Goal: Information Seeking & Learning: Compare options

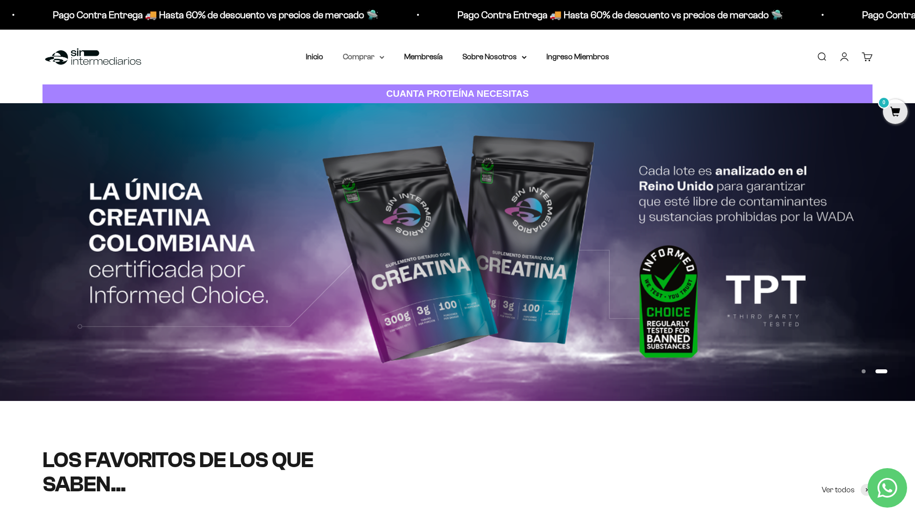
click at [371, 56] on summary "Comprar" at bounding box center [364, 56] width 42 height 13
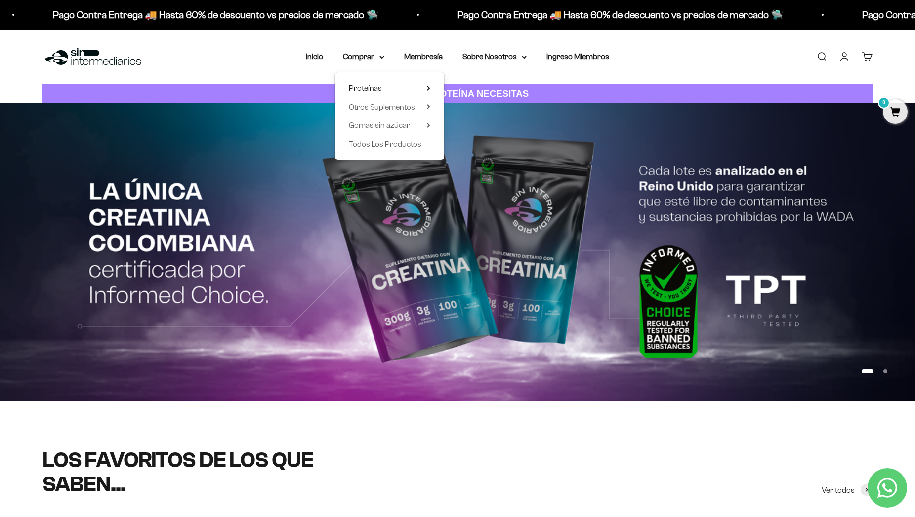
click at [377, 90] on summary "Proteínas" at bounding box center [390, 88] width 82 height 13
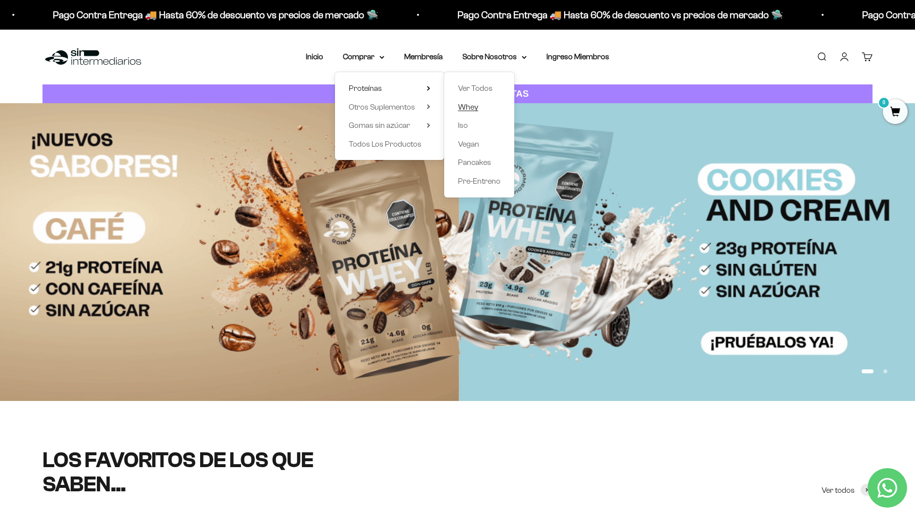
click at [472, 110] on span "Whey" at bounding box center [468, 107] width 20 height 8
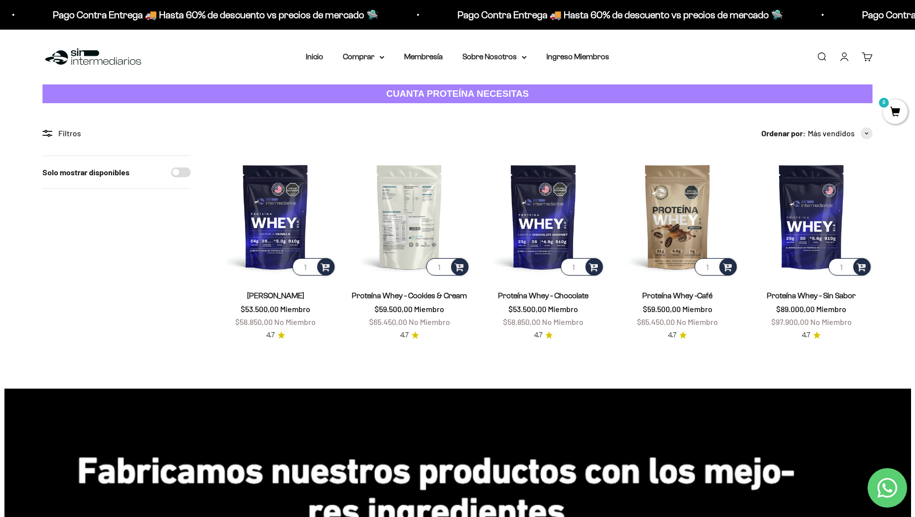
click at [423, 221] on img at bounding box center [409, 217] width 122 height 122
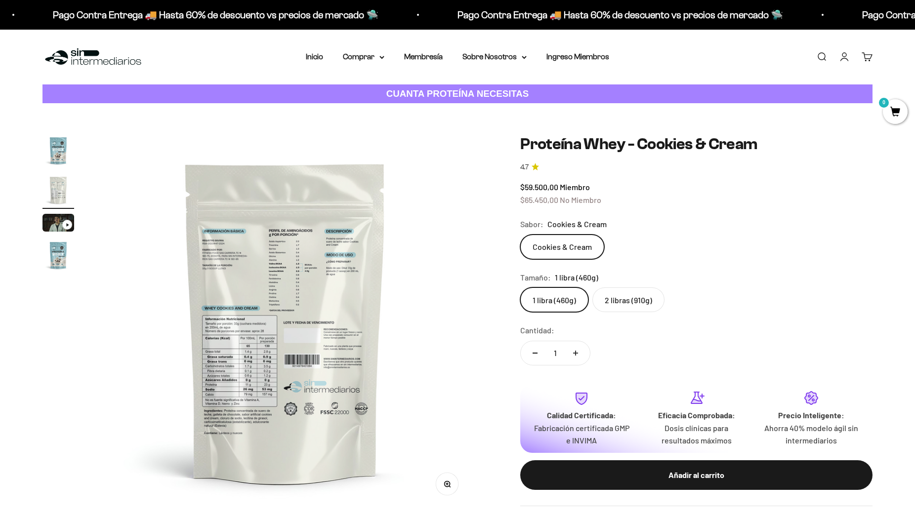
click at [250, 278] on img at bounding box center [285, 322] width 375 height 375
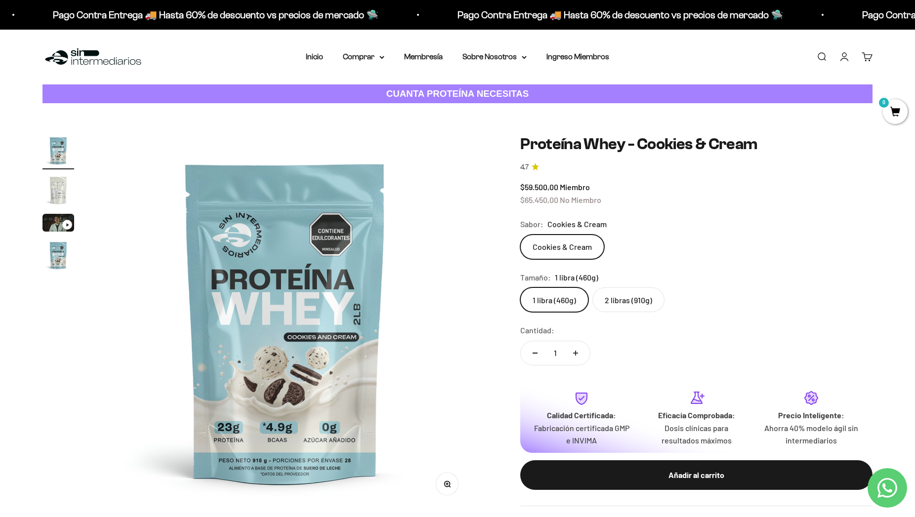
click at [49, 188] on img "Ir al artículo 2" at bounding box center [58, 190] width 32 height 32
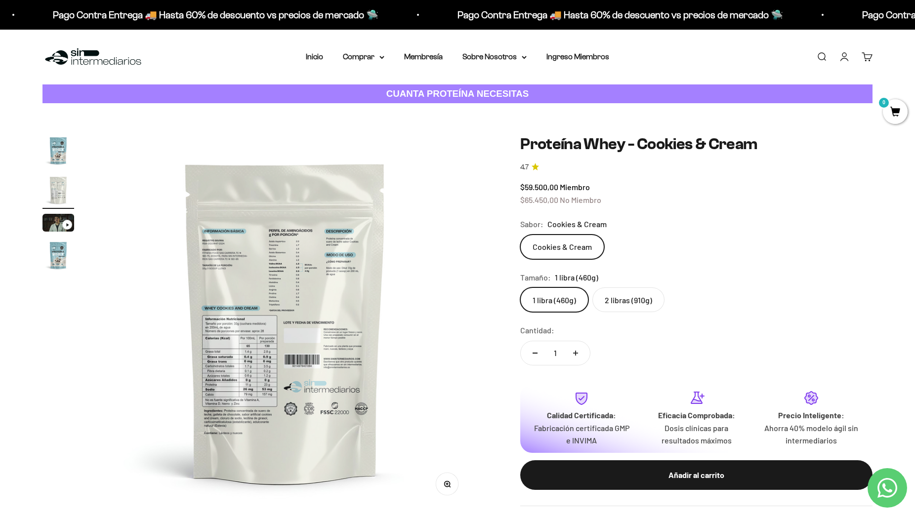
scroll to position [0, 387]
click at [457, 485] on button "Zoom" at bounding box center [447, 484] width 22 height 22
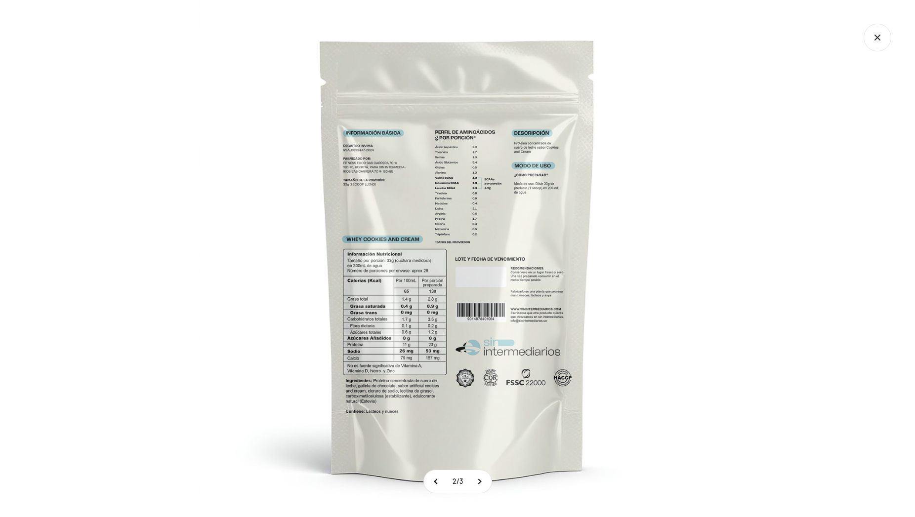
click at [413, 252] on img at bounding box center [457, 258] width 517 height 517
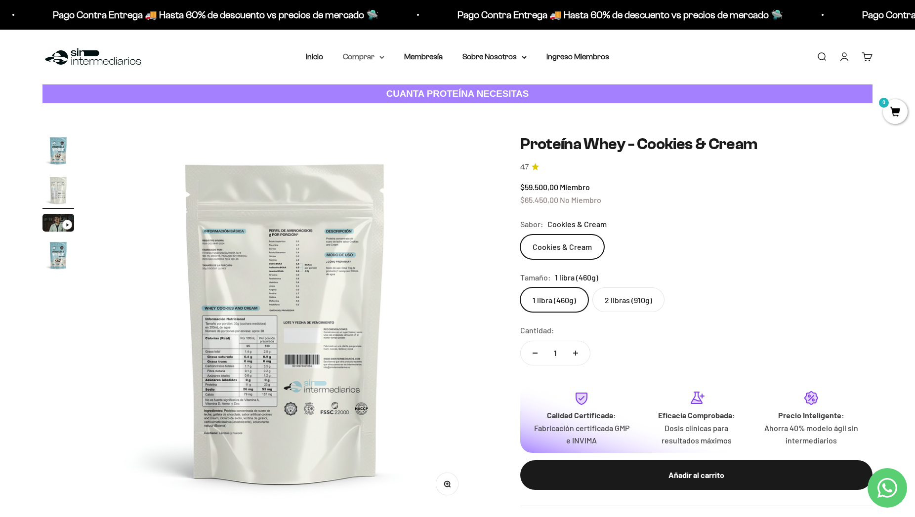
click at [361, 55] on summary "Comprar" at bounding box center [364, 56] width 42 height 13
click at [366, 86] on span "Proteínas" at bounding box center [365, 88] width 33 height 8
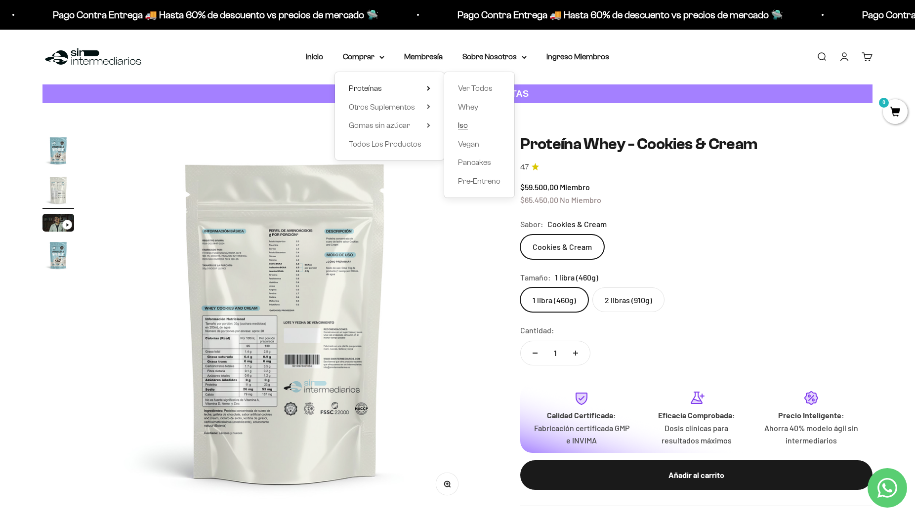
click at [468, 125] on link "Iso" at bounding box center [479, 125] width 42 height 13
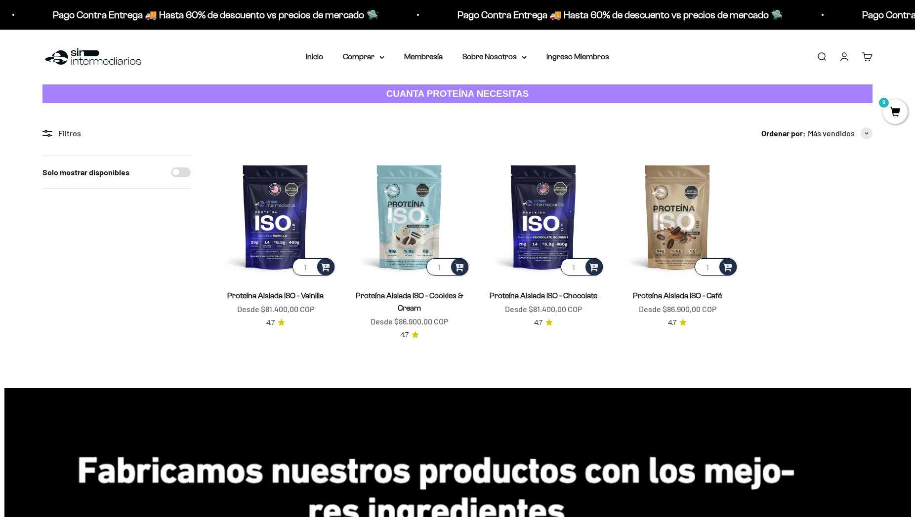
click at [291, 208] on img at bounding box center [275, 217] width 122 height 122
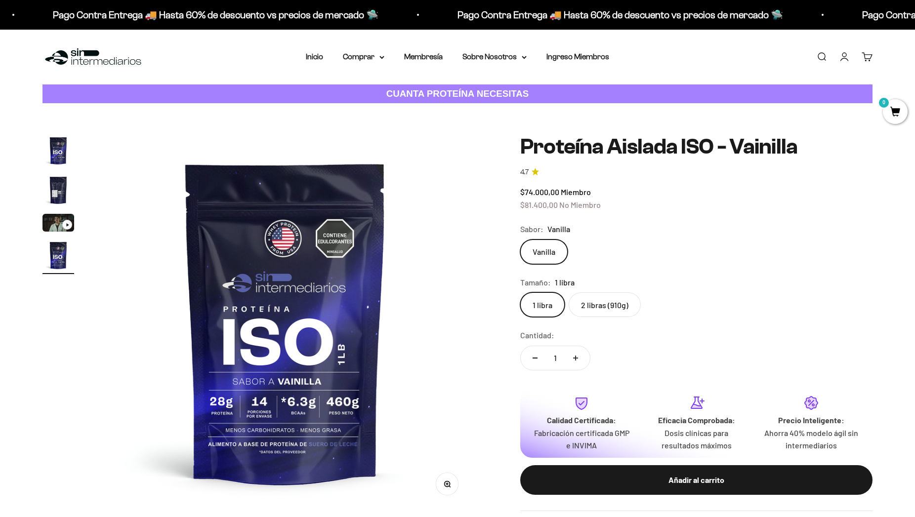
click at [54, 194] on img "Ir al artículo 2" at bounding box center [58, 190] width 32 height 32
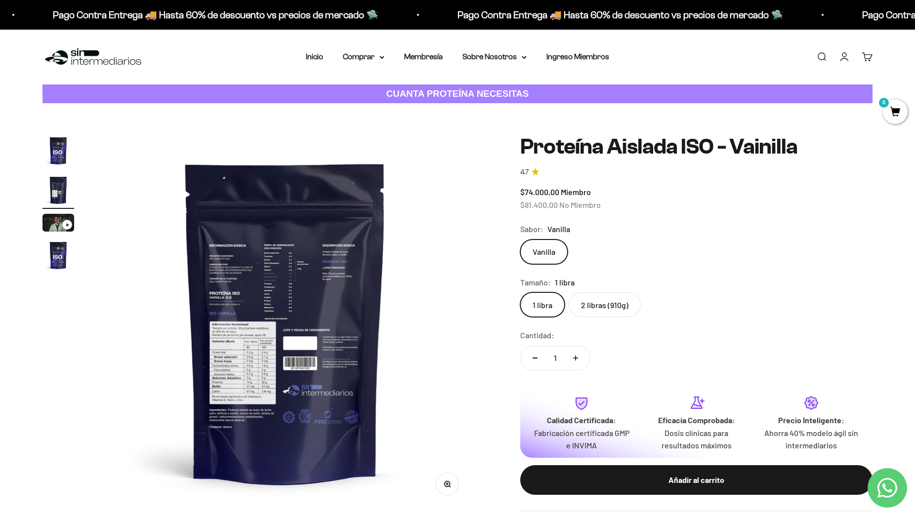
click at [312, 264] on img at bounding box center [285, 322] width 375 height 375
click at [449, 487] on circle "button" at bounding box center [446, 483] width 5 height 5
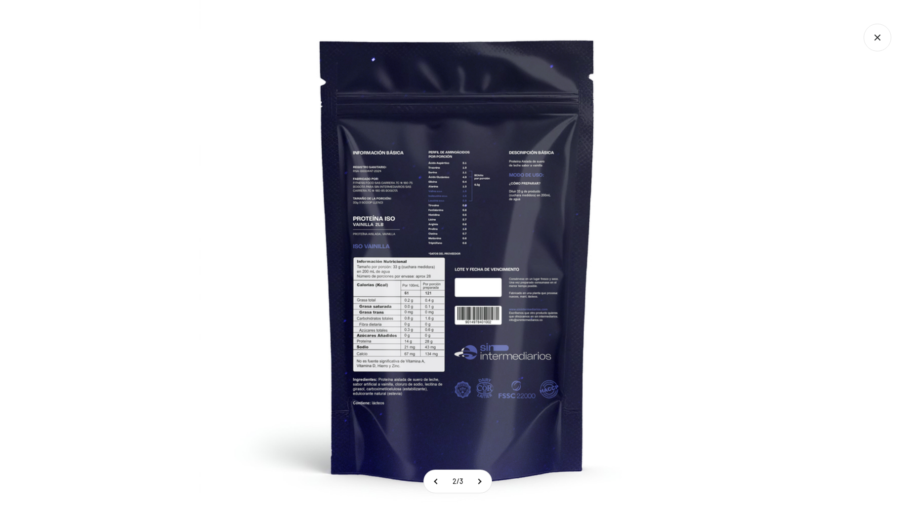
click at [199, 0] on div at bounding box center [199, 0] width 0 height 0
click at [378, 292] on img at bounding box center [457, 258] width 517 height 517
